Goal: Task Accomplishment & Management: Complete application form

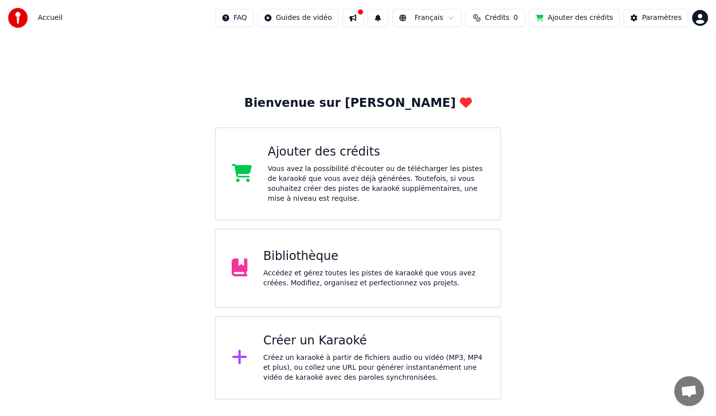
click at [386, 277] on div "Accédez et gérez toutes les pistes de karaoké que vous avez créées. Modifiez, o…" at bounding box center [373, 278] width 221 height 20
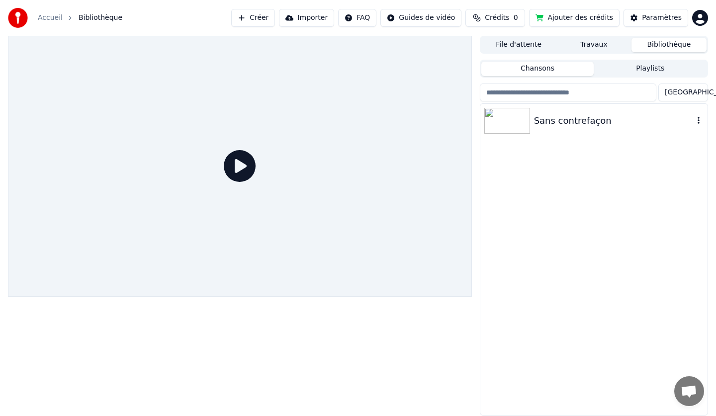
click at [517, 117] on img at bounding box center [507, 121] width 46 height 26
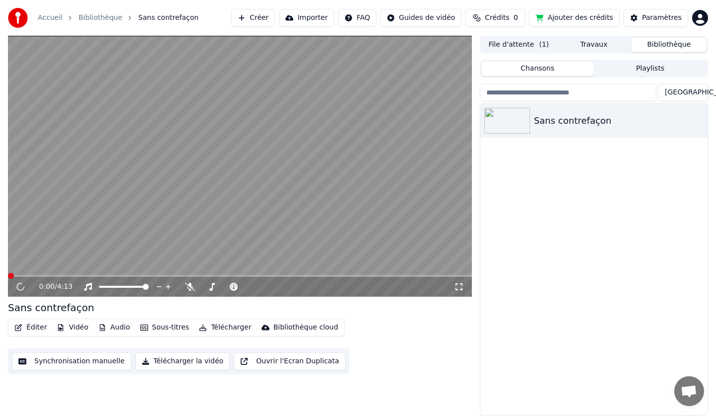
click at [57, 360] on button "Synchronisation manuelle" at bounding box center [71, 361] width 119 height 18
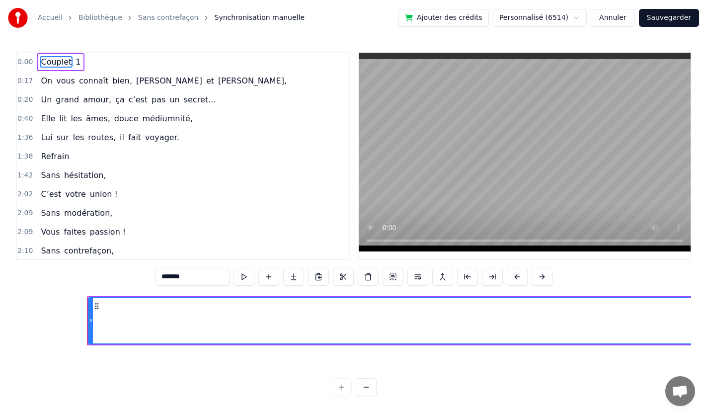
click at [49, 57] on span "Couplet" at bounding box center [56, 61] width 33 height 11
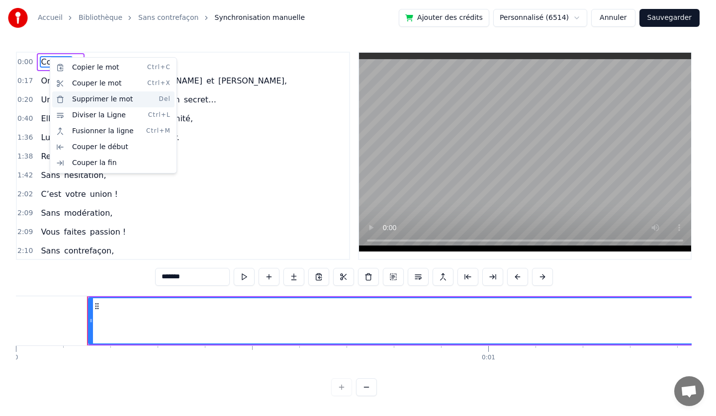
click at [71, 100] on div "Supprimer le mot Del" at bounding box center [113, 99] width 122 height 16
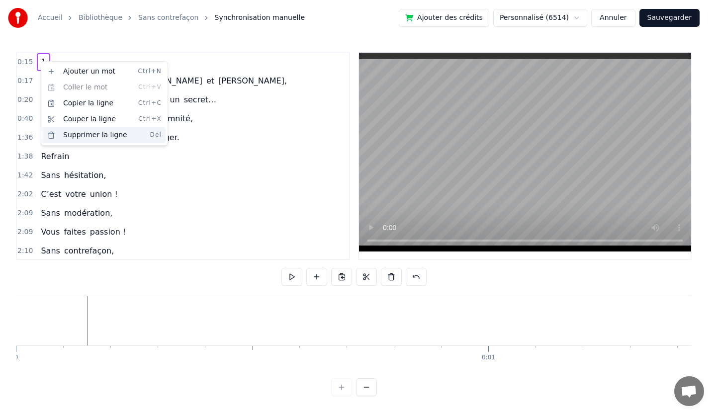
click at [75, 130] on div "Supprimer la ligne Del" at bounding box center [104, 135] width 122 height 16
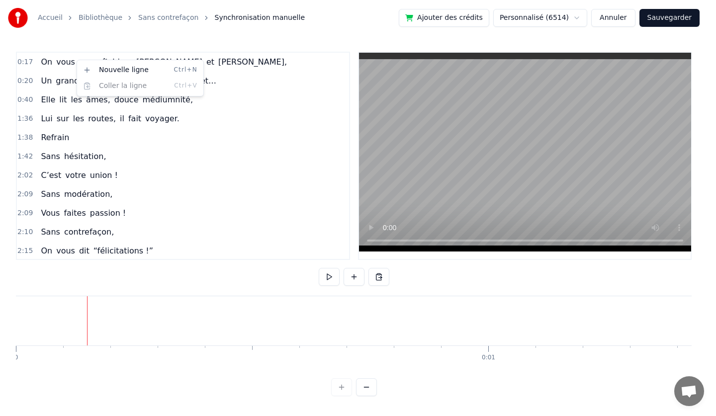
click at [380, 278] on html "Accueil Bibliothèque Sans contrefaçon Synchronisation manuelle Ajouter des créd…" at bounding box center [358, 206] width 716 height 412
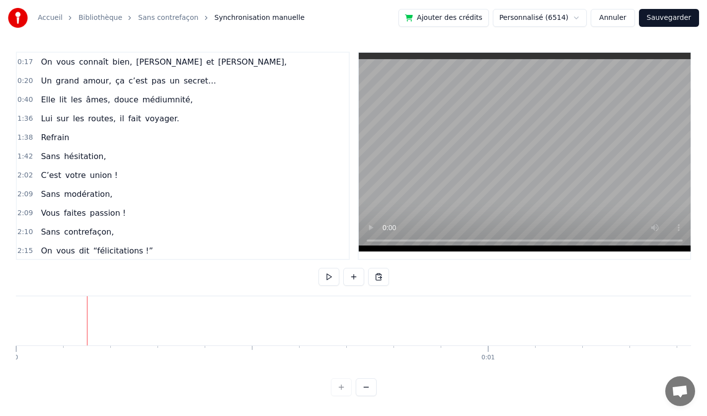
click at [60, 60] on span "vous" at bounding box center [65, 61] width 21 height 11
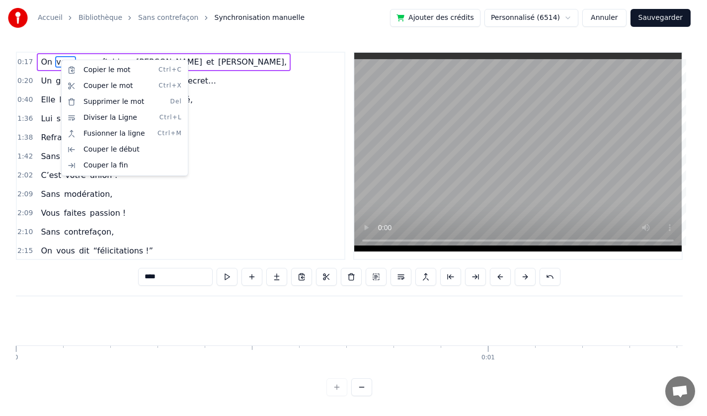
scroll to position [0, 8394]
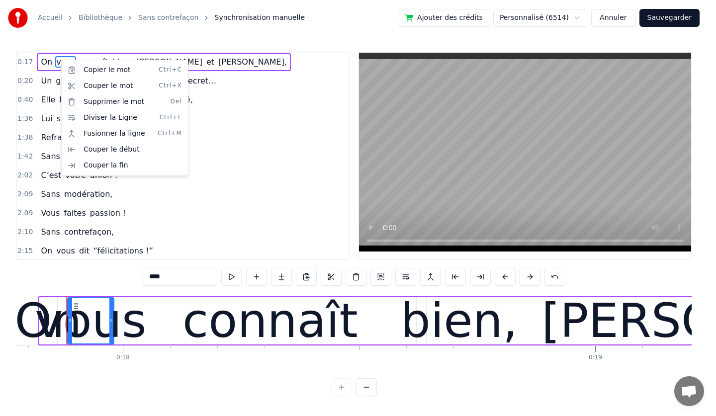
click at [159, 55] on html "Accueil Bibliothèque Sans contrefaçon Synchronisation manuelle Ajouter des créd…" at bounding box center [358, 206] width 716 height 412
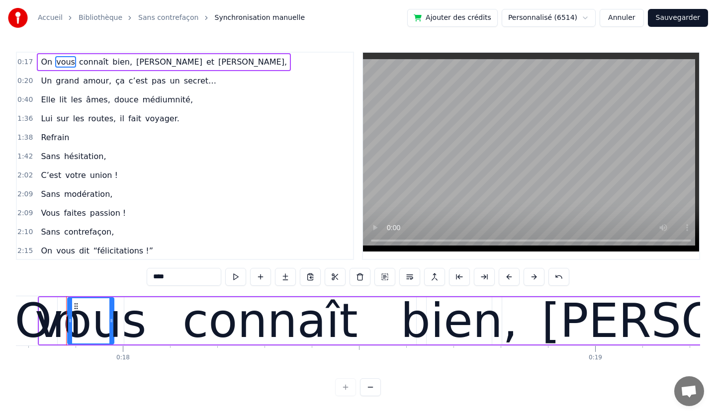
click at [159, 55] on div "On vous connaît bien, [PERSON_NAME] et [PERSON_NAME]," at bounding box center [164, 62] width 254 height 18
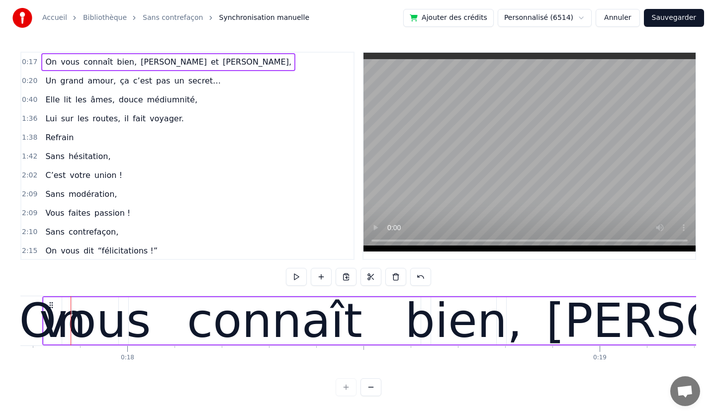
scroll to position [0, 8366]
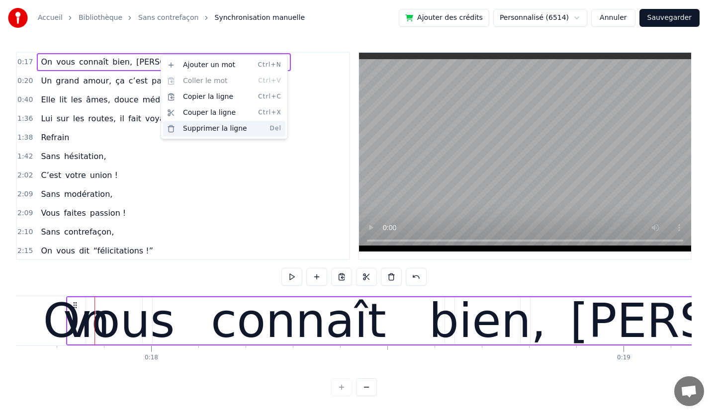
click at [189, 128] on div "Supprimer la ligne Del" at bounding box center [224, 129] width 122 height 16
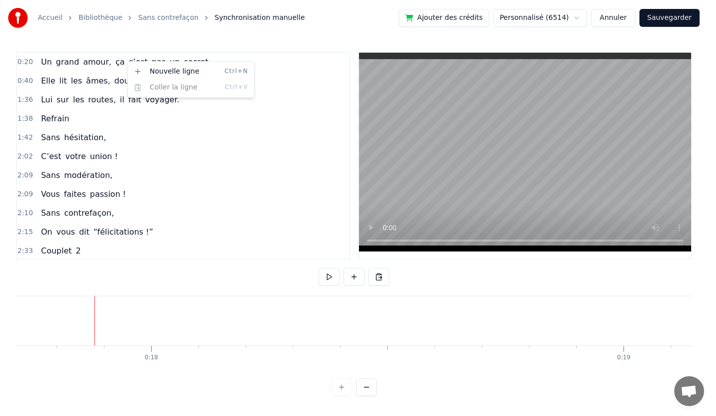
click at [46, 68] on div "Un grand amour, ça c’est pas un secret…" at bounding box center [128, 62] width 183 height 18
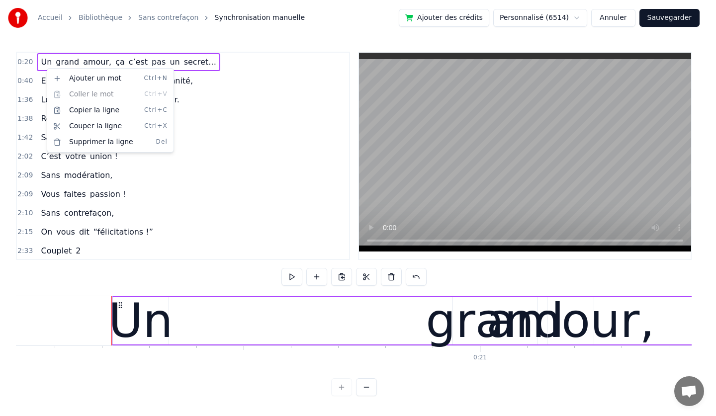
scroll to position [0, 9499]
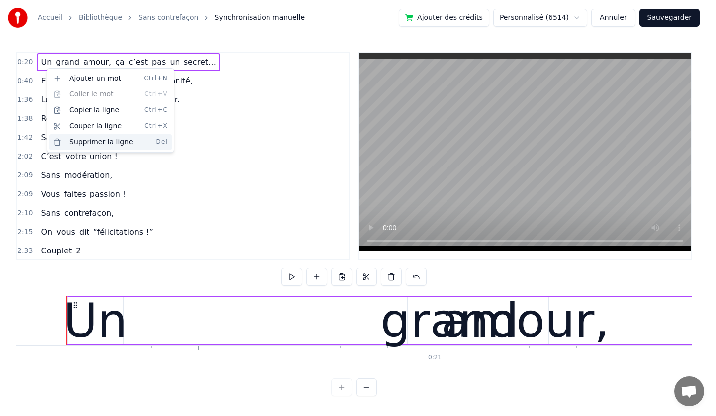
click at [65, 140] on div "Supprimer la ligne Del" at bounding box center [110, 142] width 122 height 16
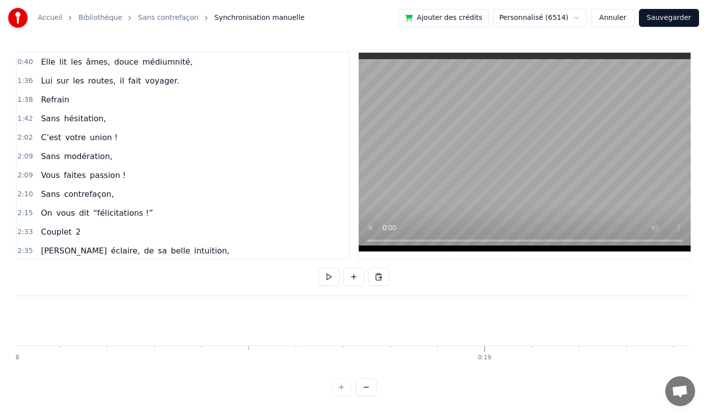
scroll to position [0, 8485]
click at [365, 395] on button at bounding box center [366, 387] width 21 height 18
click at [364, 394] on button at bounding box center [366, 387] width 21 height 18
click at [364, 393] on button at bounding box center [366, 387] width 21 height 18
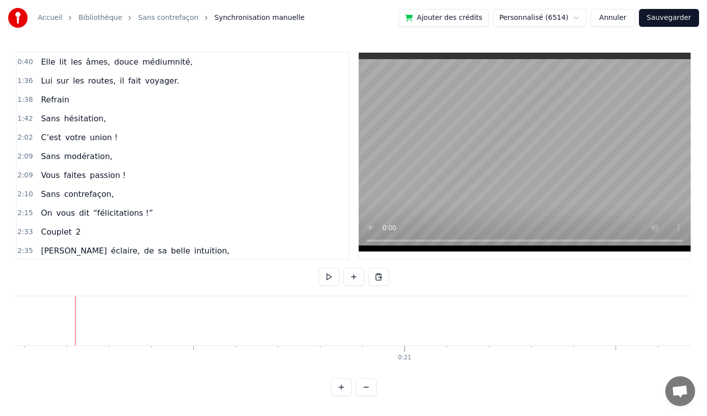
click at [364, 391] on button at bounding box center [366, 387] width 21 height 18
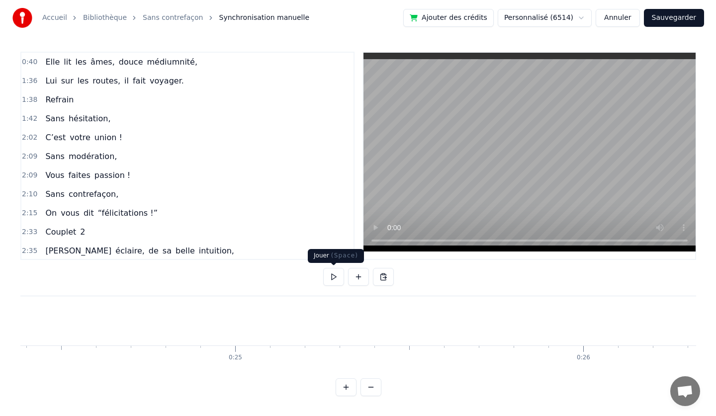
scroll to position [0, 6986]
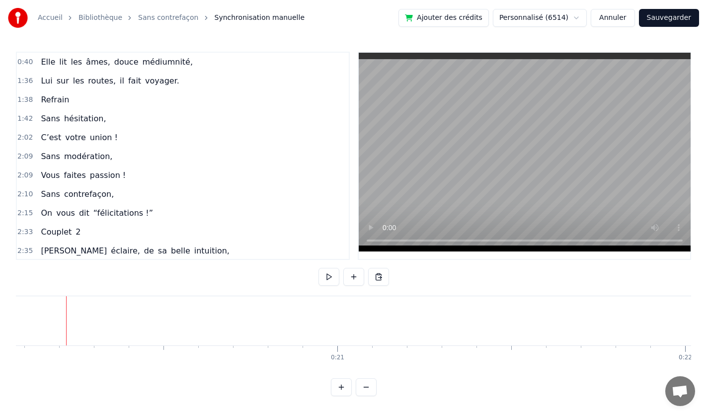
click at [171, 18] on link "Sans contrefaçon" at bounding box center [168, 18] width 60 height 10
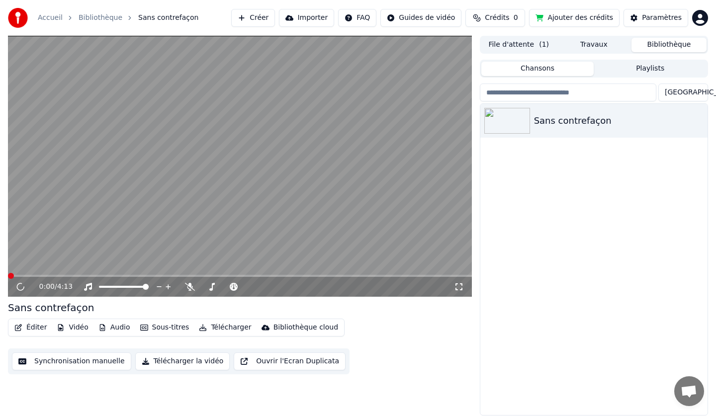
click at [268, 15] on button "Créer" at bounding box center [253, 18] width 44 height 18
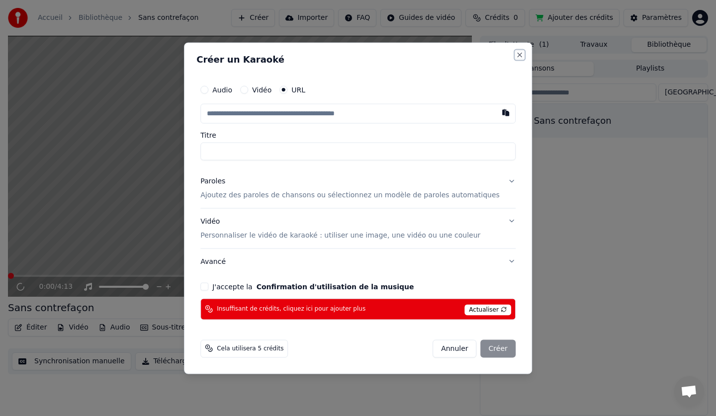
click at [516, 55] on button "Close" at bounding box center [520, 55] width 8 height 8
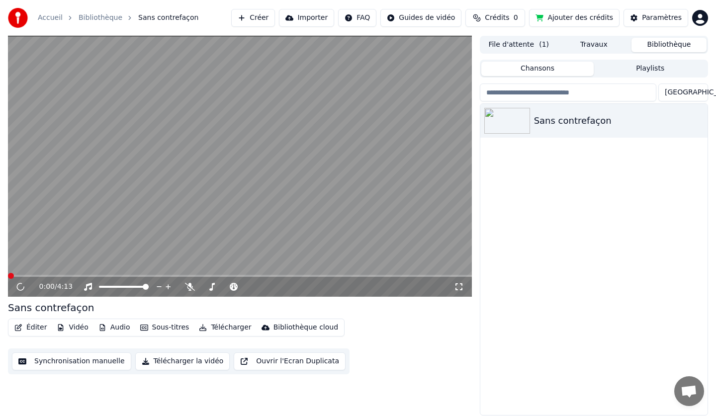
click at [522, 42] on button "File d'attente ( 1 )" at bounding box center [518, 45] width 75 height 14
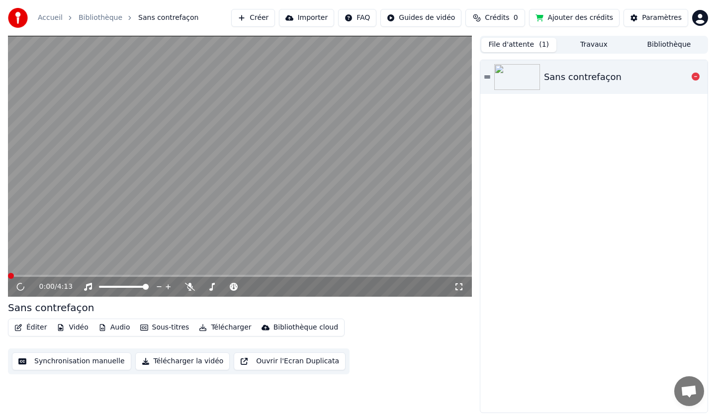
click at [572, 79] on div "Sans contrefaçon" at bounding box center [583, 77] width 78 height 14
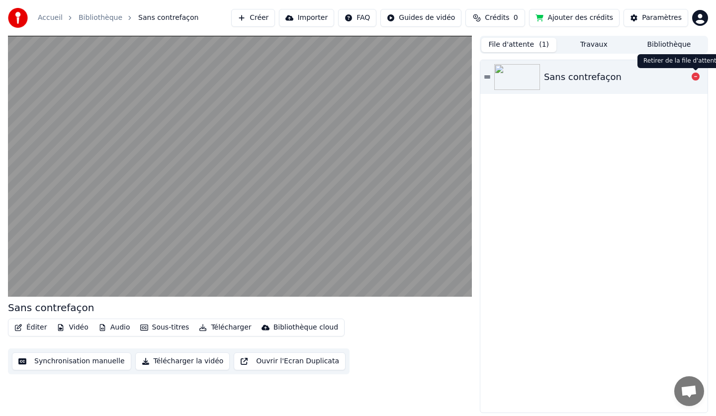
click at [696, 78] on icon at bounding box center [696, 77] width 8 height 8
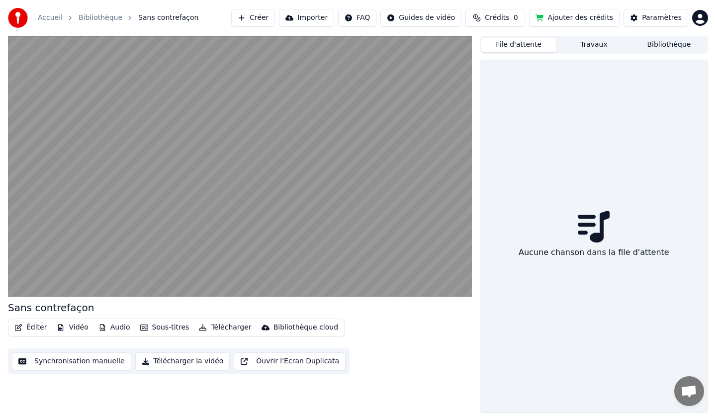
click at [588, 45] on button "Travaux" at bounding box center [593, 45] width 75 height 14
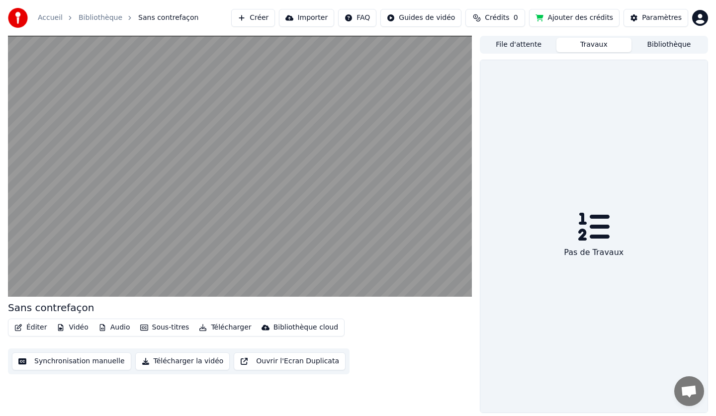
click at [510, 11] on button "Crédits 0" at bounding box center [495, 18] width 60 height 18
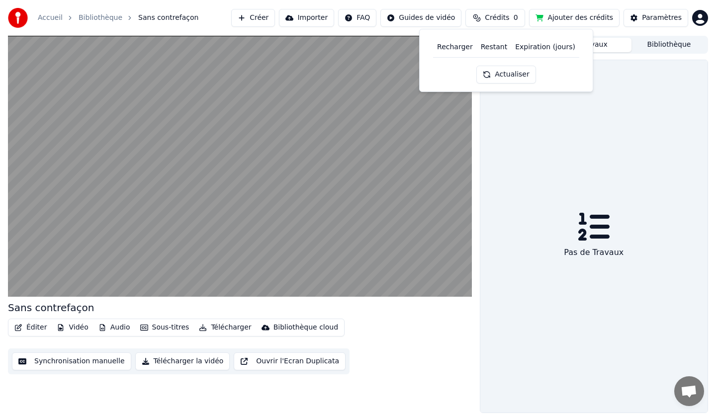
click at [440, 18] on html "Accueil Bibliothèque Sans contrefaçon Créer Importer FAQ Guides de vidéo Crédit…" at bounding box center [358, 208] width 716 height 416
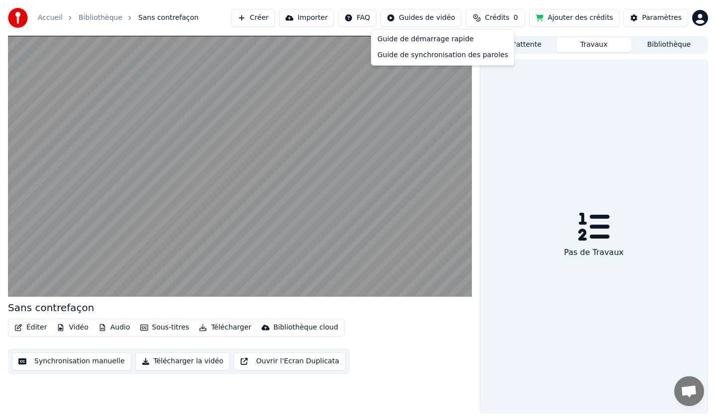
click at [563, 17] on html "Accueil Bibliothèque Sans contrefaçon Créer Importer FAQ Guides de vidéo Crédit…" at bounding box center [358, 208] width 716 height 416
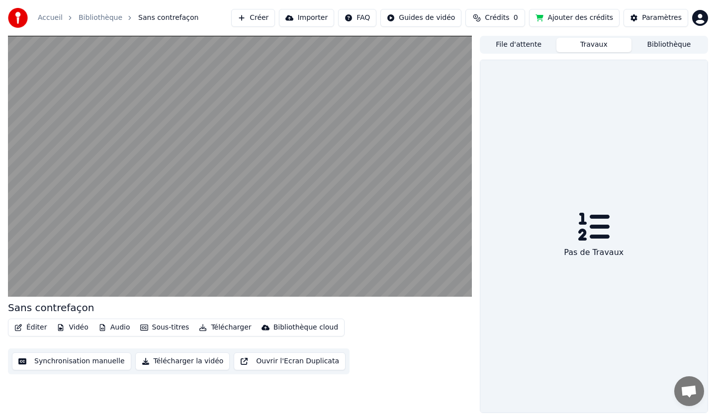
click at [564, 15] on button "Ajouter des crédits" at bounding box center [574, 18] width 90 height 18
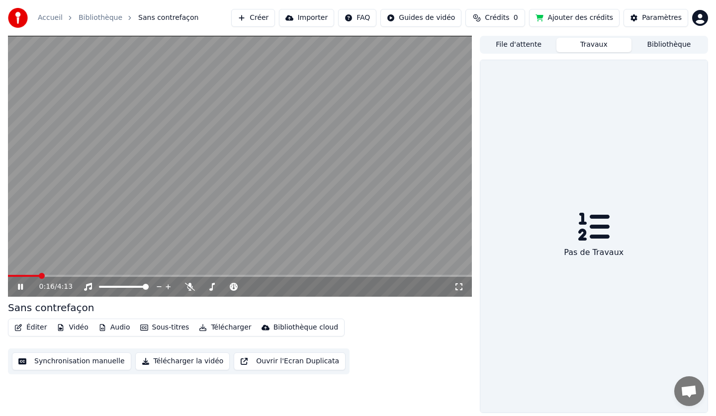
click at [509, 15] on span "Crédits" at bounding box center [497, 18] width 24 height 10
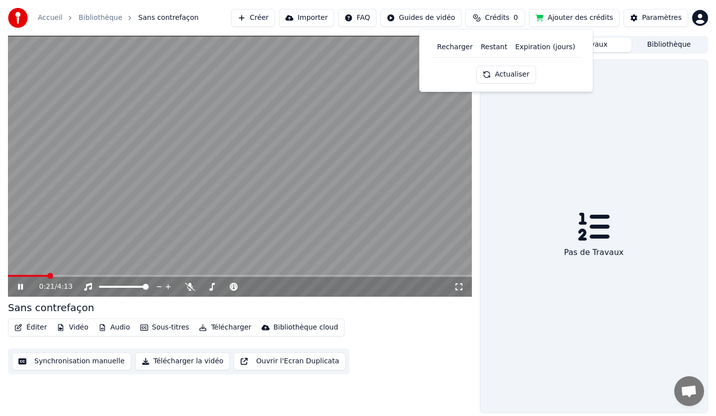
click at [464, 50] on th "Recharger" at bounding box center [455, 47] width 44 height 20
click at [19, 288] on icon at bounding box center [20, 287] width 5 height 6
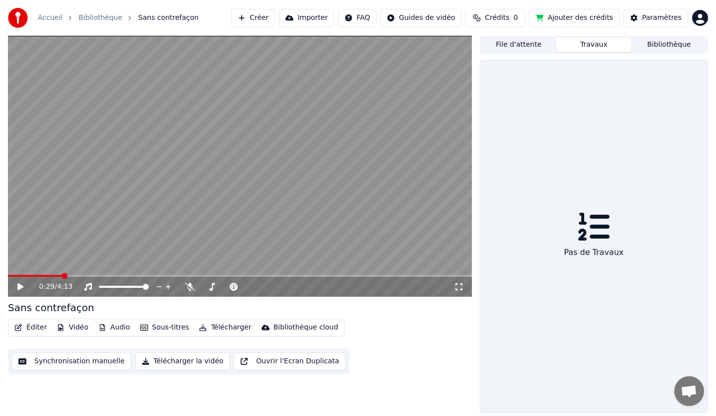
click at [582, 16] on button "Ajouter des crédits" at bounding box center [574, 18] width 90 height 18
click at [703, 19] on html "Accueil Bibliothèque Sans contrefaçon Créer Importer FAQ Guides de vidéo Crédit…" at bounding box center [358, 208] width 716 height 416
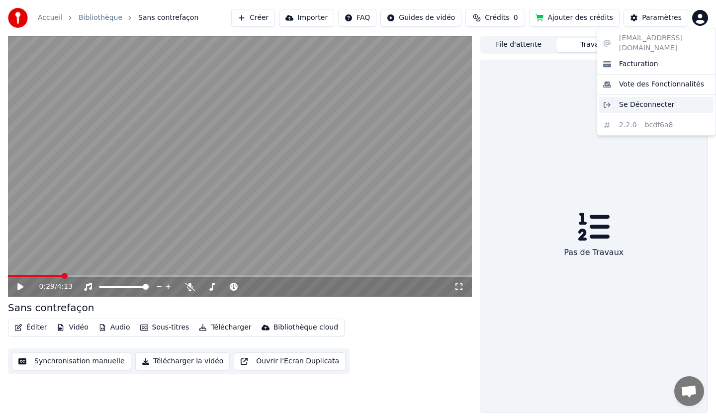
click at [629, 100] on span "Se Déconnecter" at bounding box center [647, 105] width 56 height 10
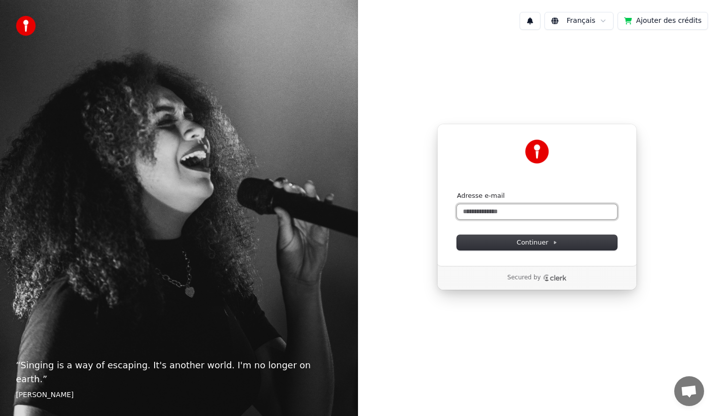
click at [489, 213] on input "Adresse e-mail" at bounding box center [537, 211] width 160 height 15
click at [479, 211] on input "Adresse e-mail" at bounding box center [537, 211] width 160 height 15
click at [471, 211] on input "Adresse e-mail" at bounding box center [537, 211] width 160 height 15
click at [470, 211] on input "Adresse e-mail" at bounding box center [537, 211] width 160 height 15
click at [465, 213] on input "Adresse e-mail" at bounding box center [537, 211] width 160 height 15
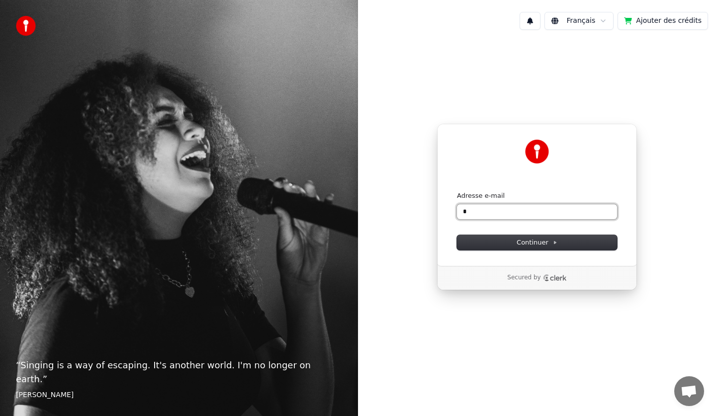
type input "*"
click at [519, 246] on span "Continuer" at bounding box center [537, 242] width 41 height 9
type input "**********"
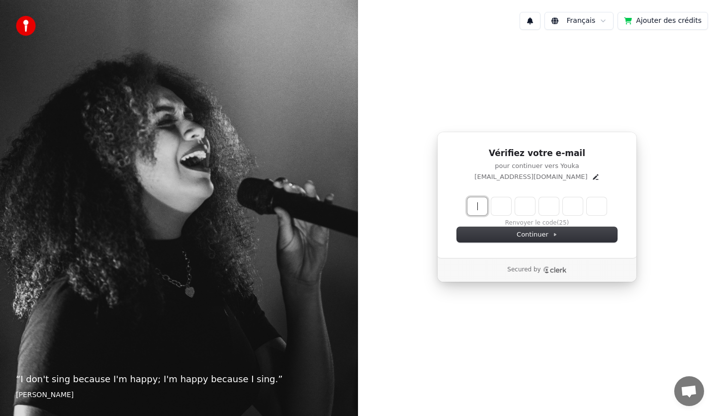
click at [479, 212] on input "Enter verification code" at bounding box center [546, 206] width 159 height 18
click at [482, 207] on input "Enter verification code" at bounding box center [546, 206] width 159 height 18
click at [592, 175] on icon "Edit" at bounding box center [596, 177] width 8 height 8
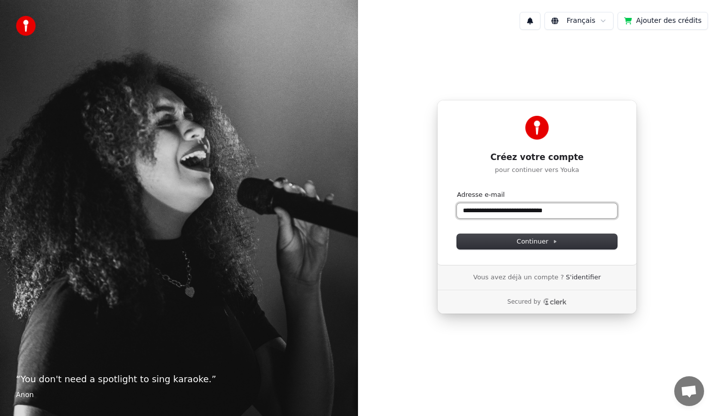
click at [531, 210] on input "**********" at bounding box center [537, 210] width 160 height 15
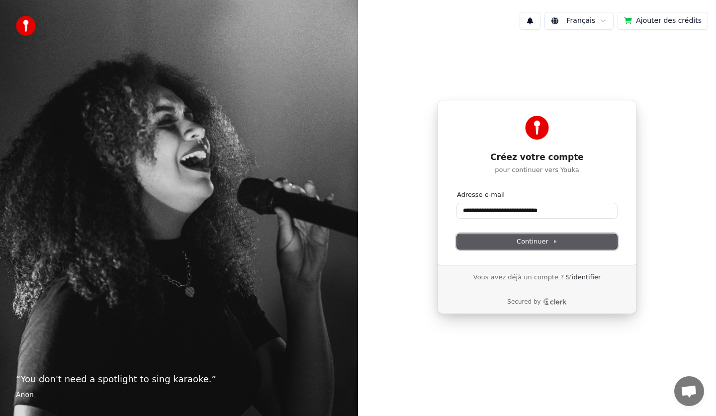
click at [520, 238] on span "Continuer" at bounding box center [537, 241] width 41 height 9
type input "**********"
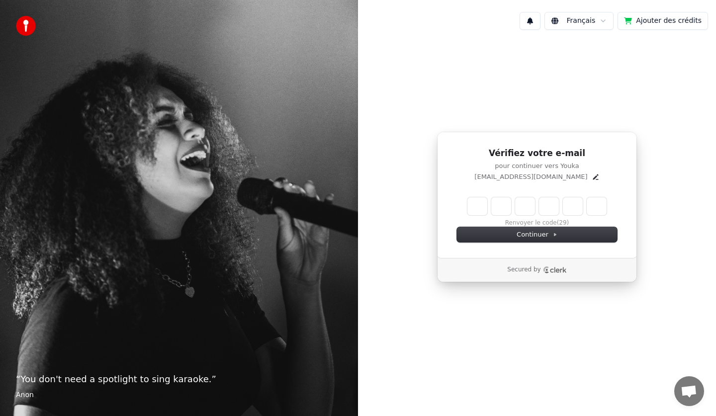
click at [477, 211] on input "Enter verification code" at bounding box center [536, 206] width 139 height 18
type input "******"
